Goal: Task Accomplishment & Management: Manage account settings

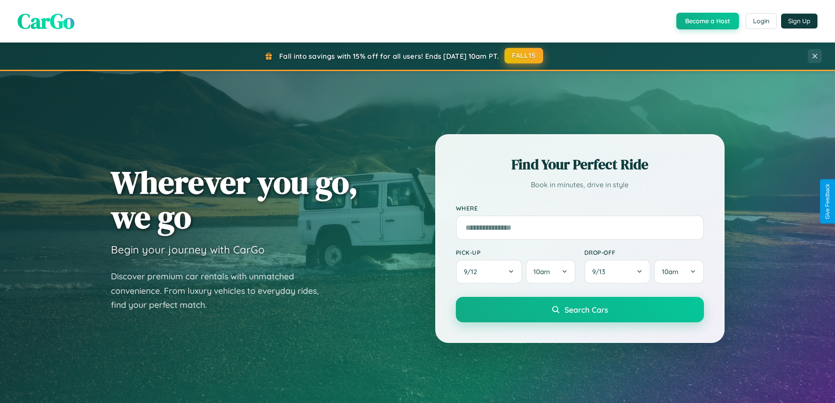
click at [524, 56] on button "FALL15" at bounding box center [523, 56] width 39 height 16
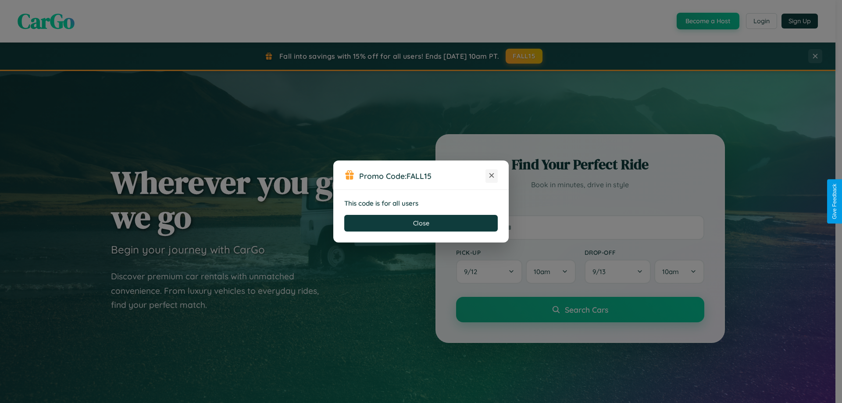
click at [491, 176] on icon at bounding box center [491, 175] width 9 height 9
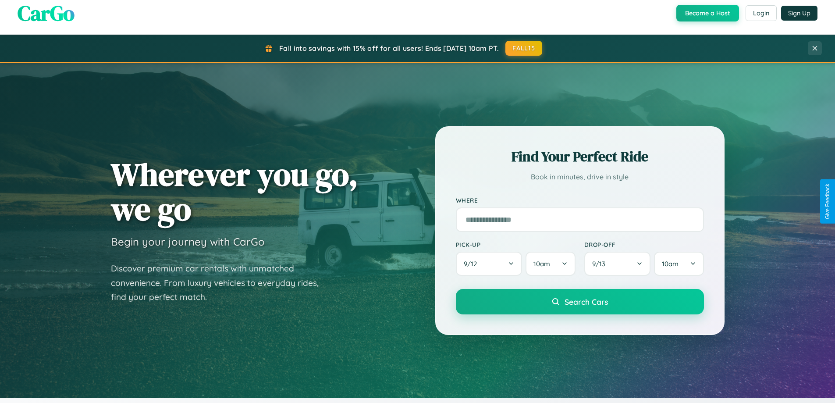
scroll to position [378, 0]
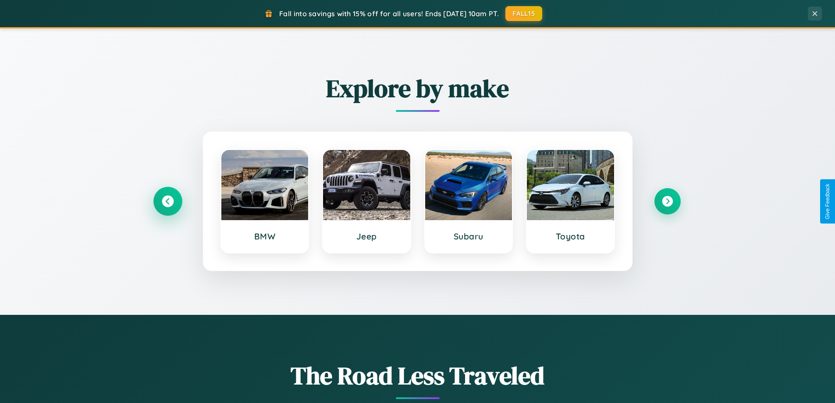
click at [167, 201] on icon at bounding box center [168, 201] width 12 height 12
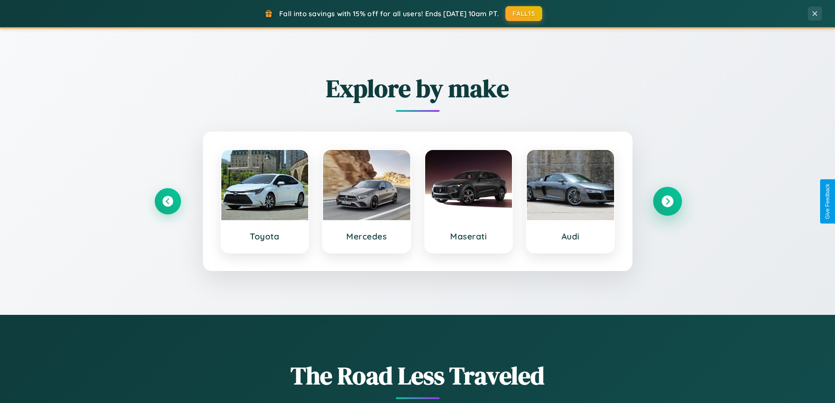
click at [667, 201] on icon at bounding box center [667, 201] width 12 height 12
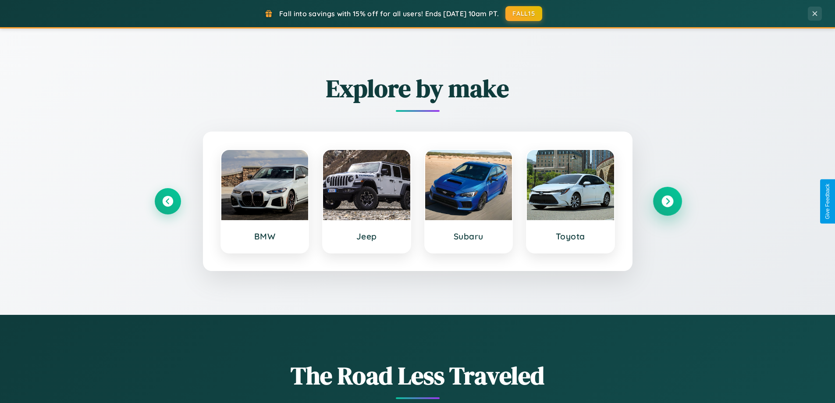
scroll to position [603, 0]
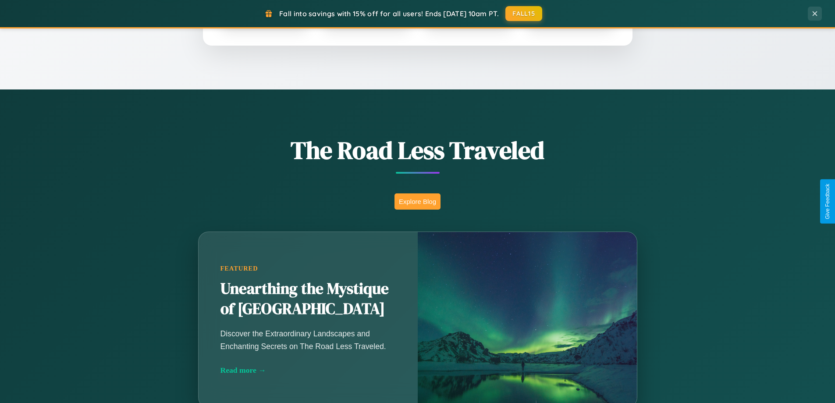
click at [417, 201] on button "Explore Blog" at bounding box center [417, 201] width 46 height 16
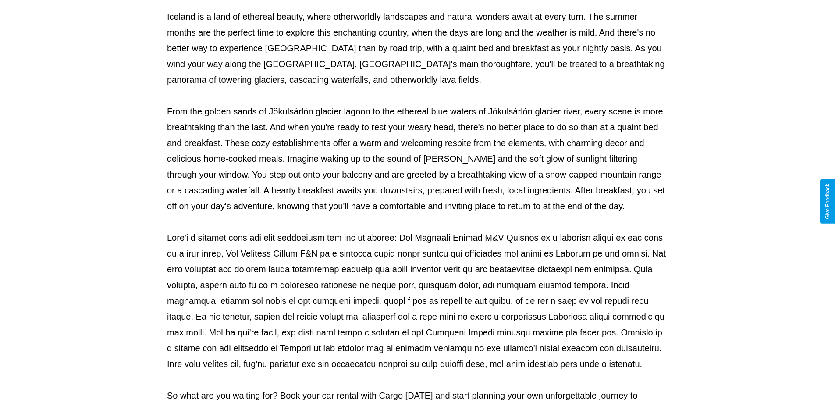
scroll to position [284, 0]
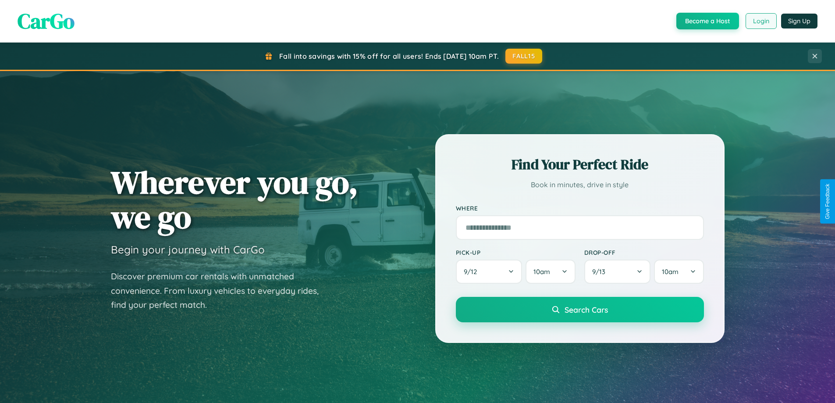
click at [760, 21] on button "Login" at bounding box center [761, 21] width 31 height 16
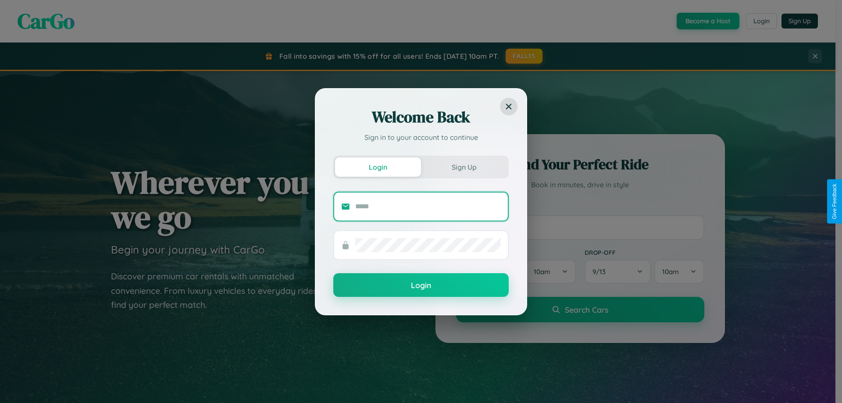
click at [428, 206] on input "text" at bounding box center [428, 206] width 146 height 14
type input "**********"
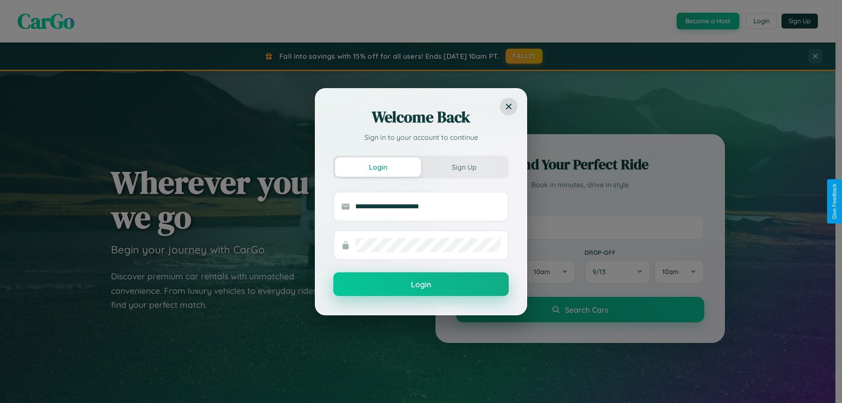
click at [421, 284] on button "Login" at bounding box center [420, 284] width 175 height 24
